Goal: Transaction & Acquisition: Obtain resource

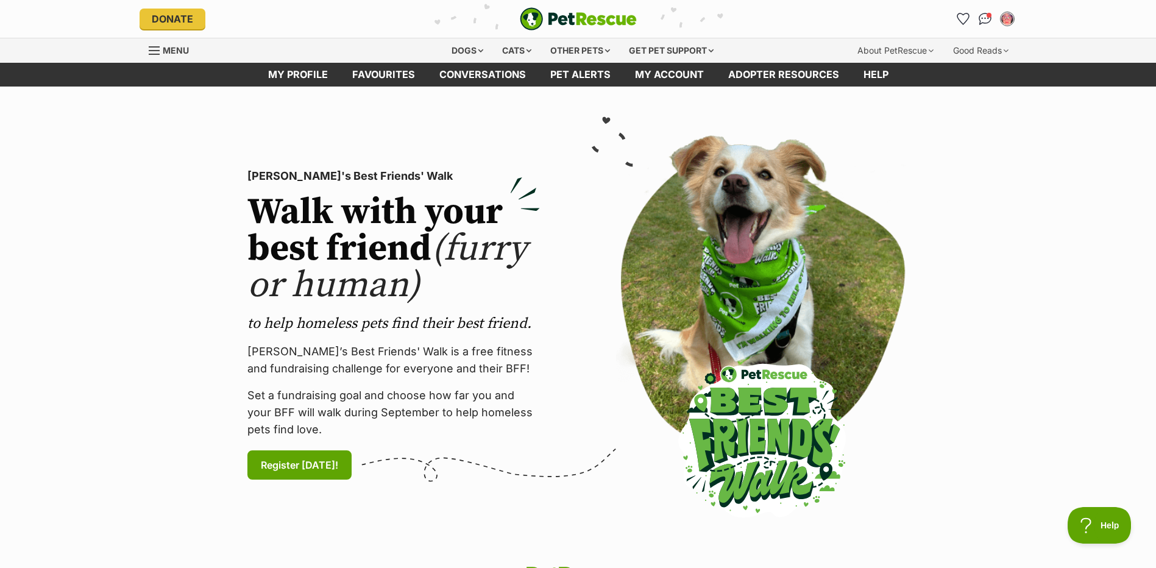
click at [292, 60] on div "Menu" at bounding box center [257, 50] width 217 height 24
click at [294, 65] on link "My profile" at bounding box center [298, 75] width 84 height 24
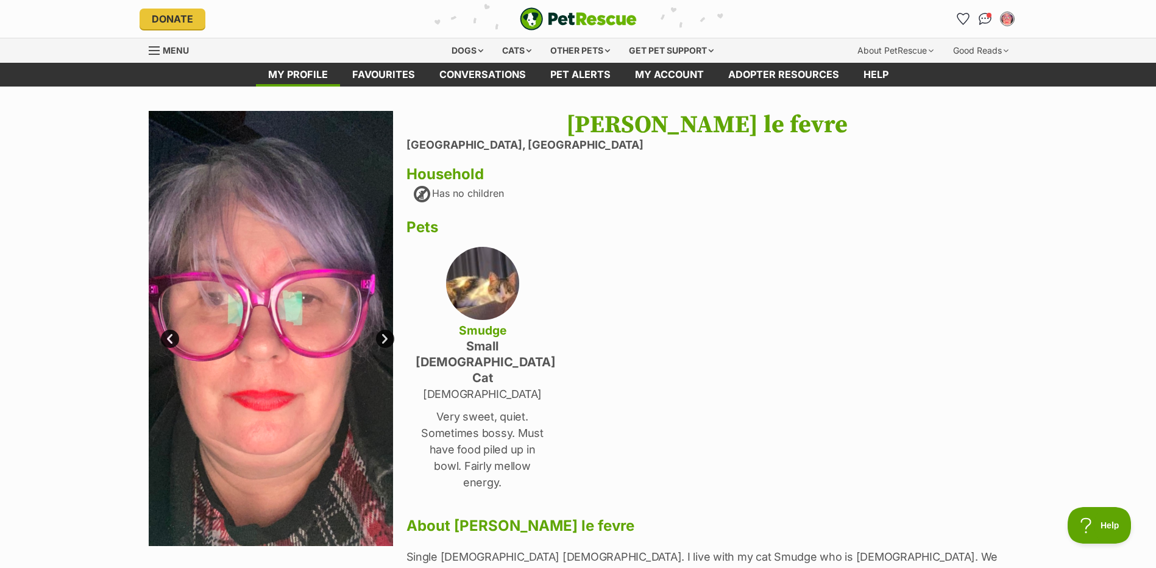
click at [158, 50] on span "Menu" at bounding box center [154, 50] width 11 height 1
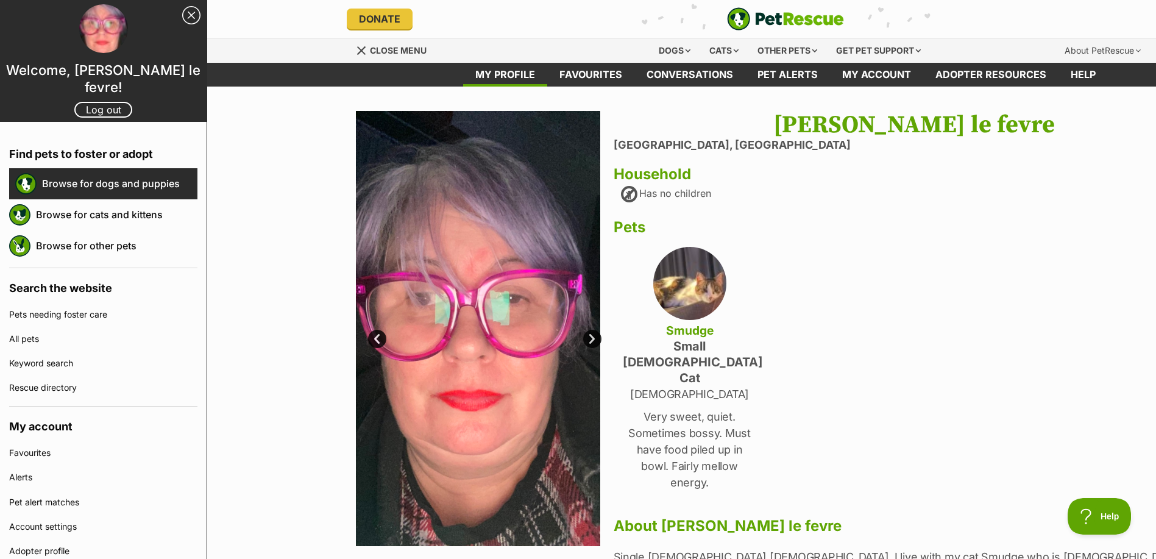
click at [165, 180] on link "Browse for dogs and puppies" at bounding box center [119, 184] width 155 height 26
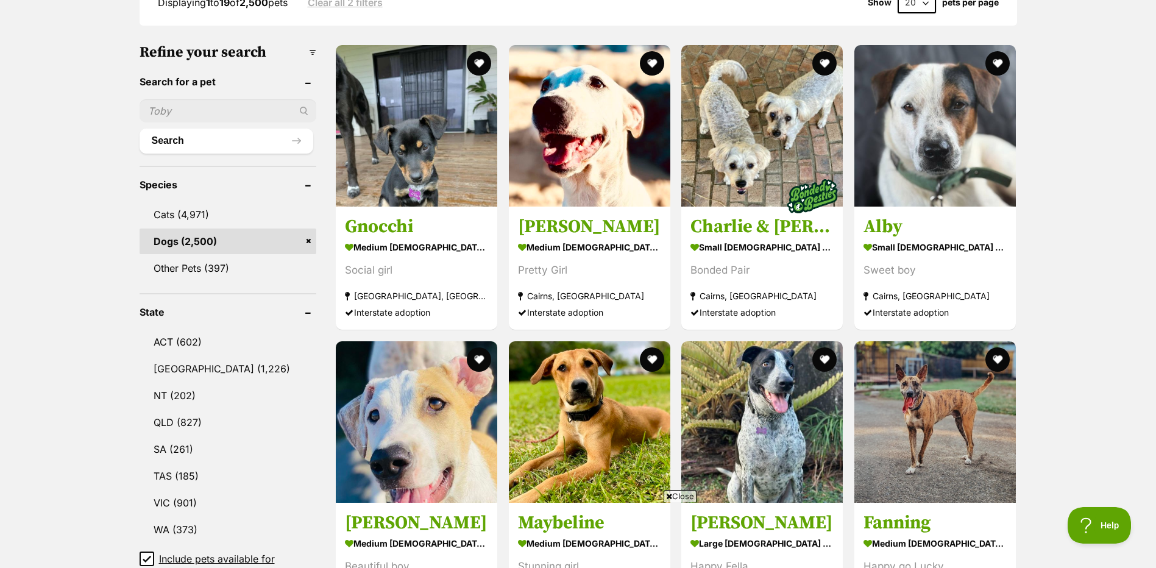
scroll to position [427, 0]
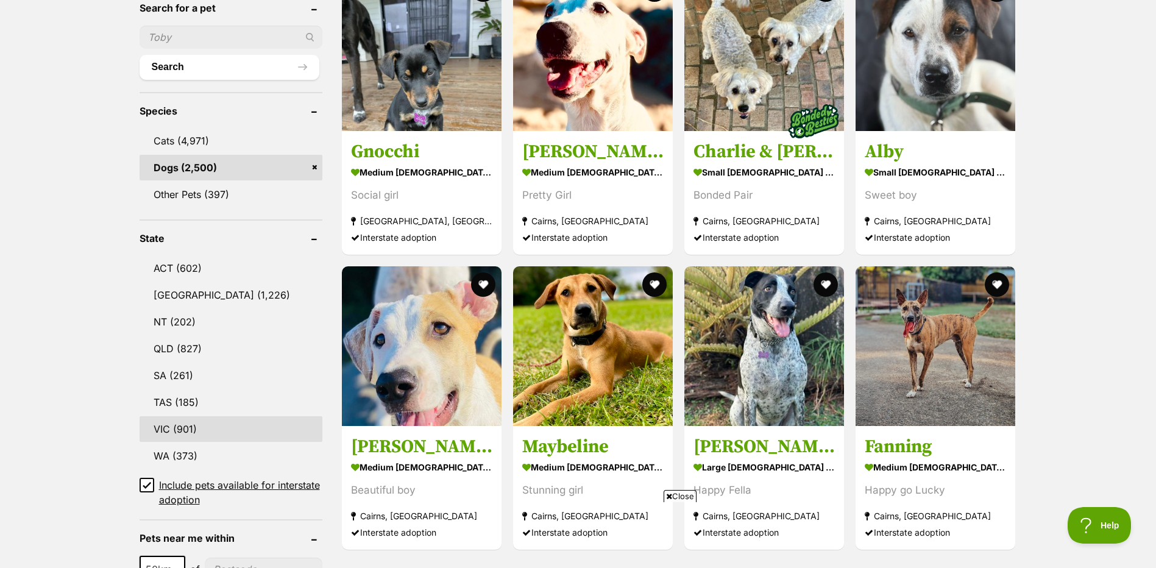
click at [178, 422] on link "VIC (901)" at bounding box center [231, 429] width 183 height 26
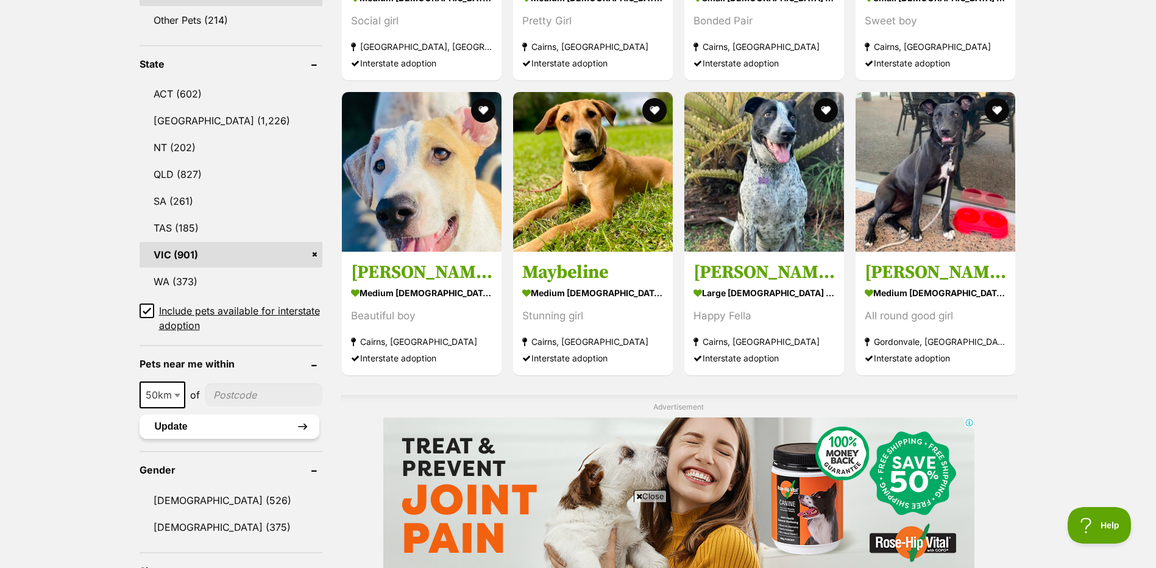
scroll to position [610, 0]
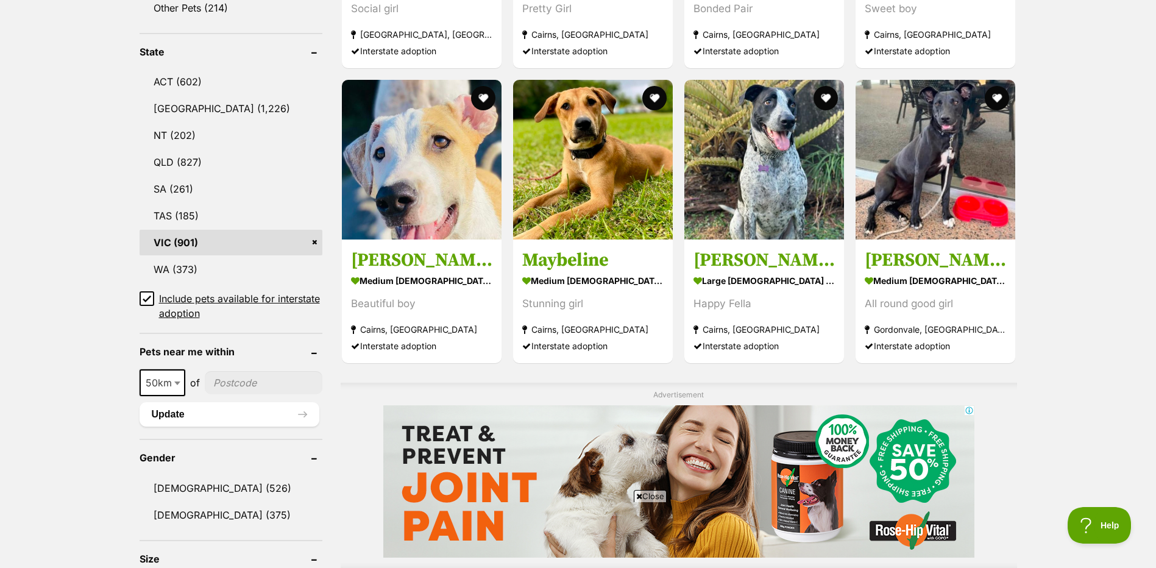
click at [178, 382] on b at bounding box center [177, 384] width 6 height 4
select select "100"
click at [311, 406] on button "Update" at bounding box center [230, 414] width 180 height 24
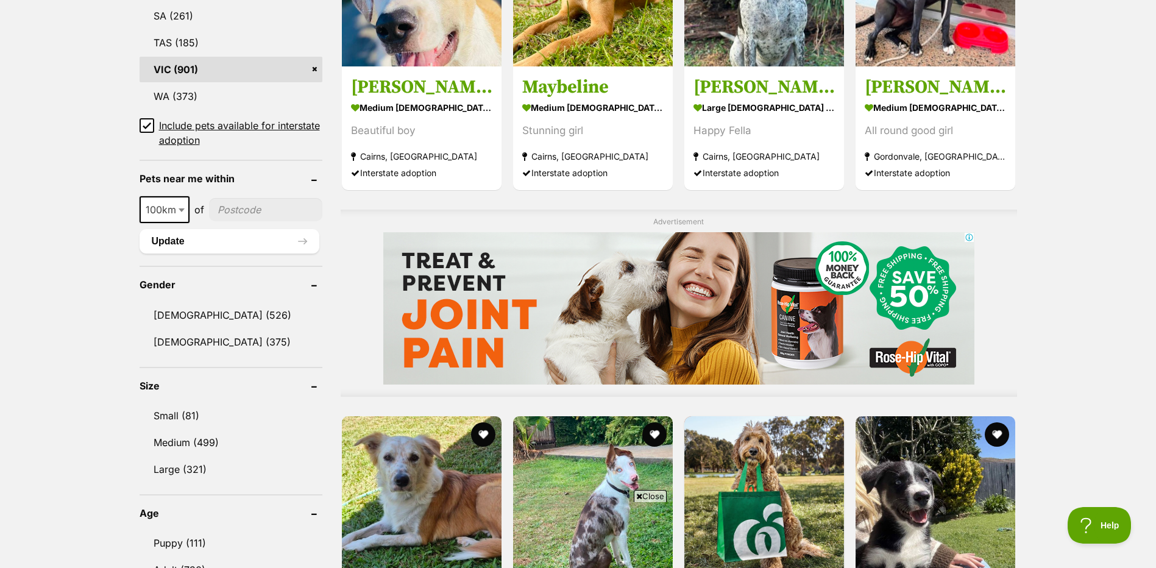
scroll to position [792, 0]
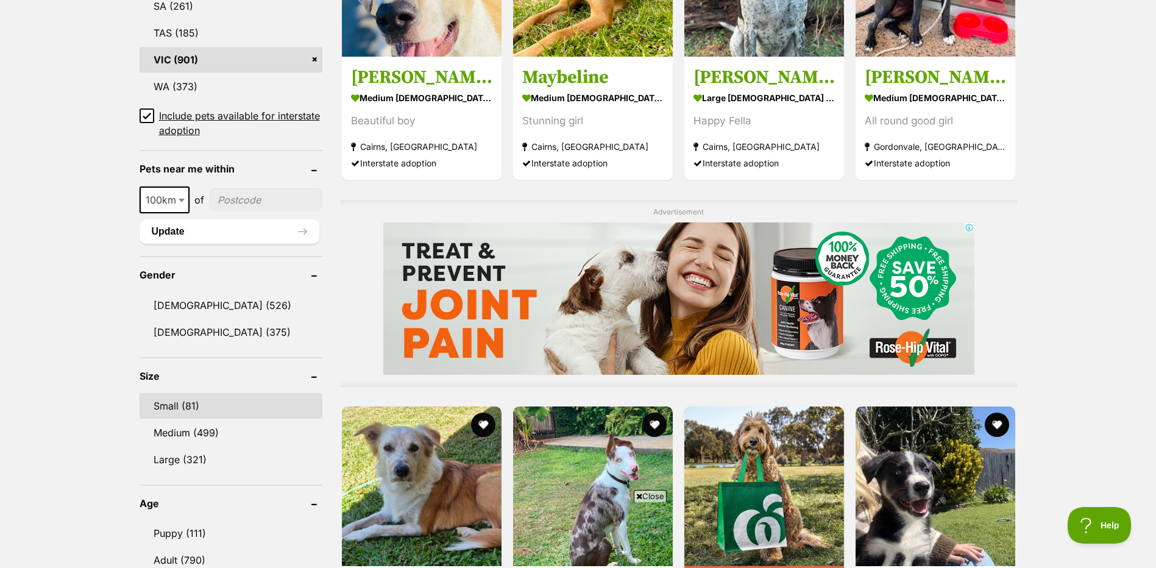
click at [192, 410] on link "Small (81)" at bounding box center [231, 406] width 183 height 26
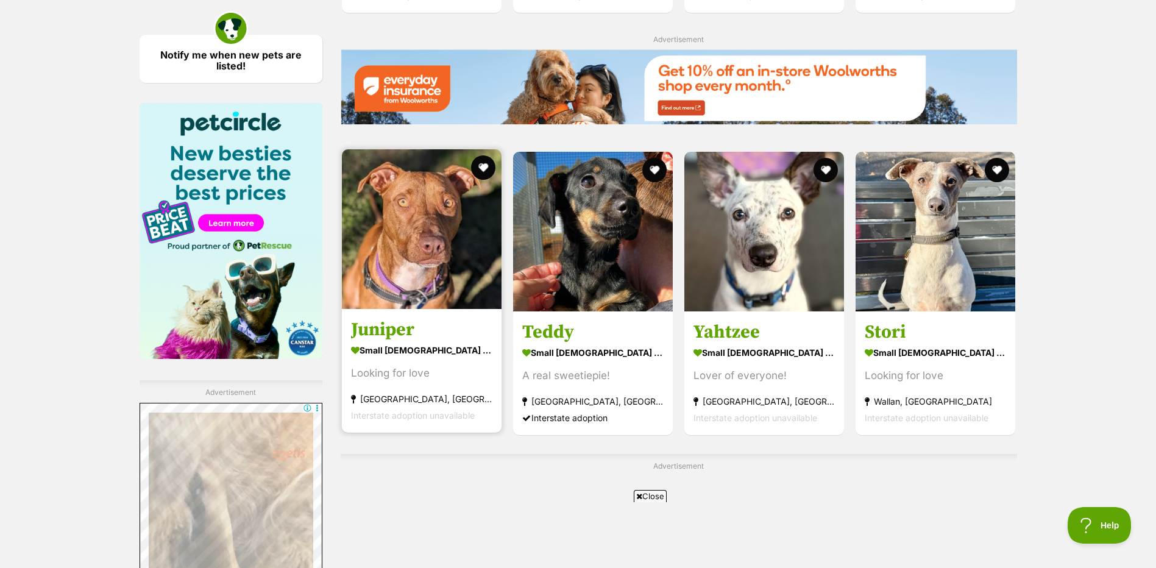
scroll to position [1951, 0]
